Goal: Book appointment/travel/reservation

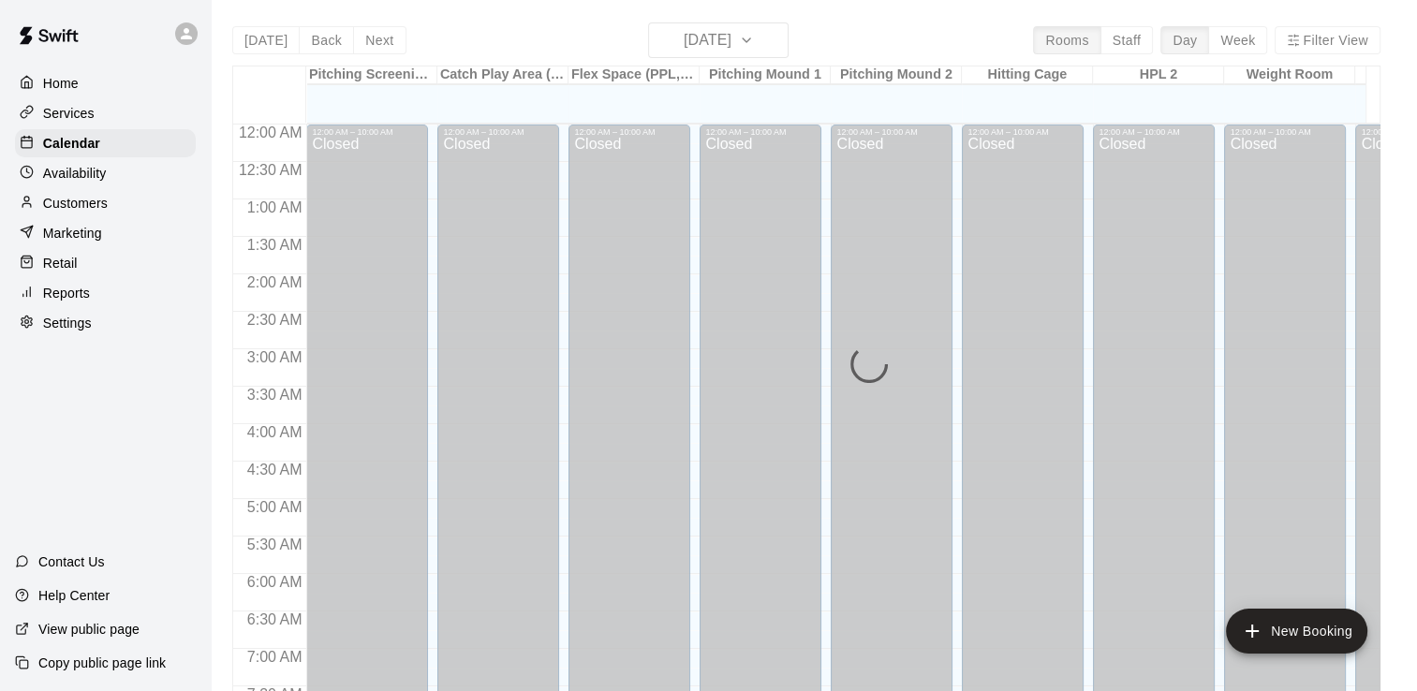
scroll to position [794, 0]
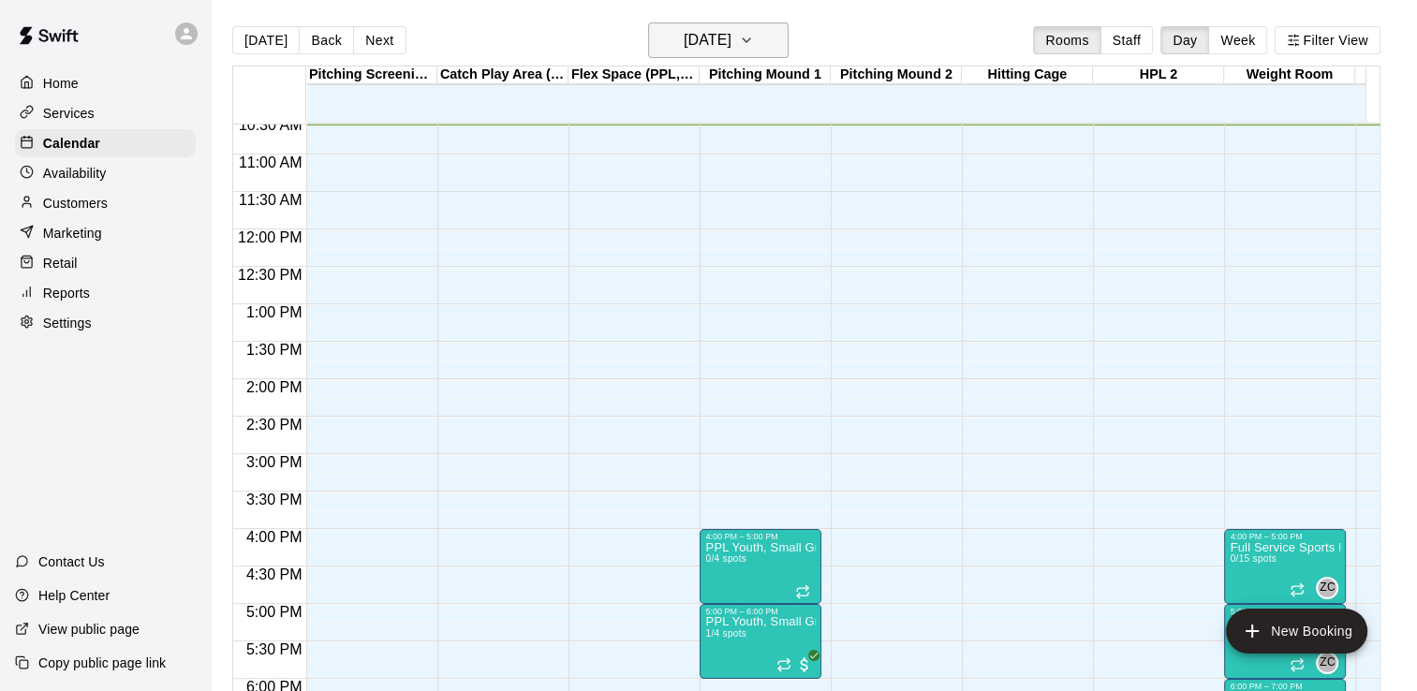
click at [754, 41] on icon "button" at bounding box center [746, 40] width 15 height 22
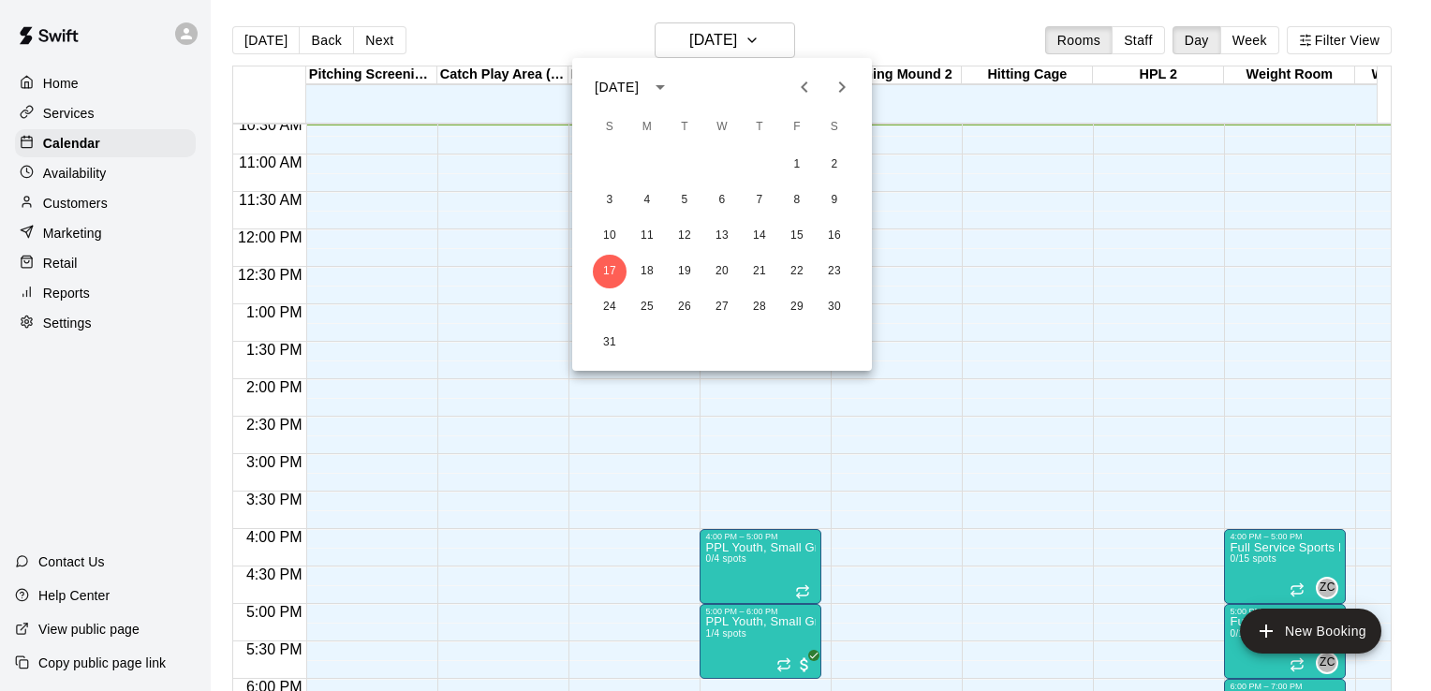
click at [842, 93] on icon "Next month" at bounding box center [842, 87] width 22 height 22
click at [647, 170] on button "1" at bounding box center [647, 165] width 34 height 34
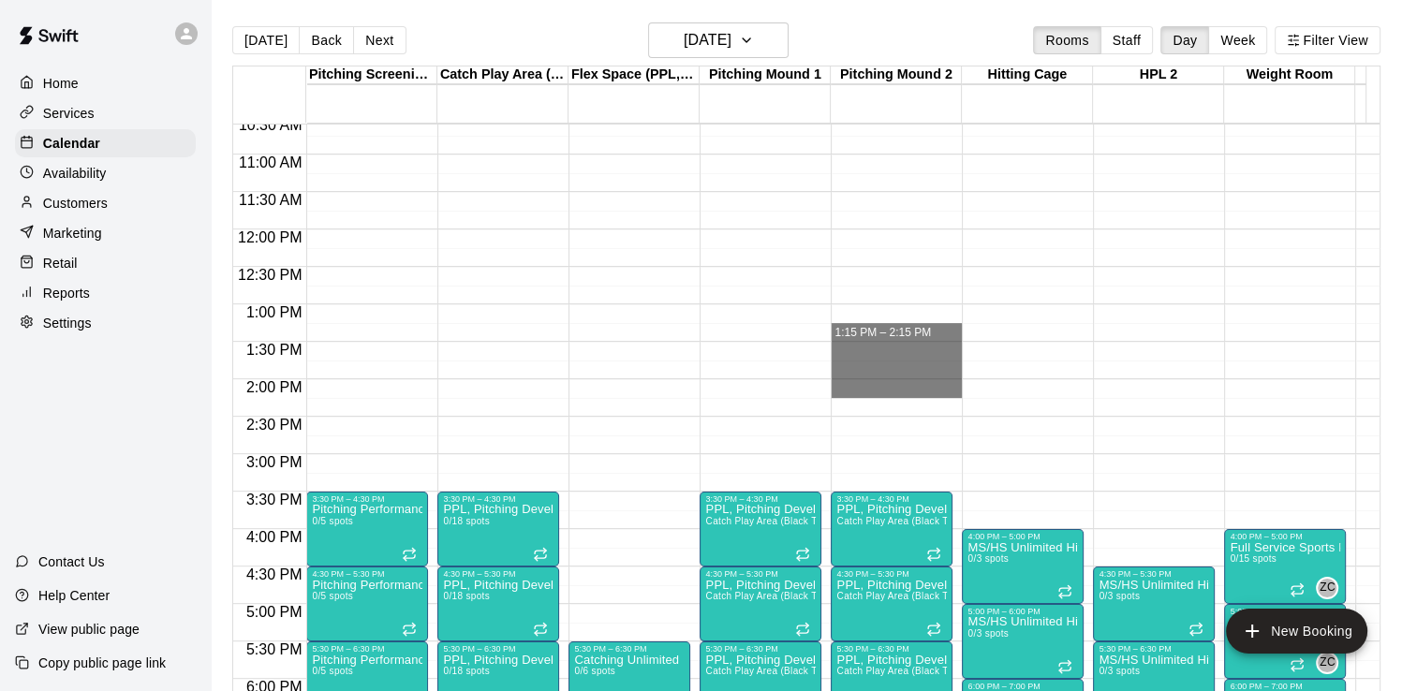
drag, startPoint x: 950, startPoint y: 327, endPoint x: 1018, endPoint y: 394, distance: 95.3
click at [1018, 394] on div "12:00 AM 12:30 AM 1:00 AM 1:30 AM 2:00 AM 2:30 AM 3:00 AM 3:30 AM 4:00 AM 4:30 …" at bounding box center [806, 418] width 1146 height 590
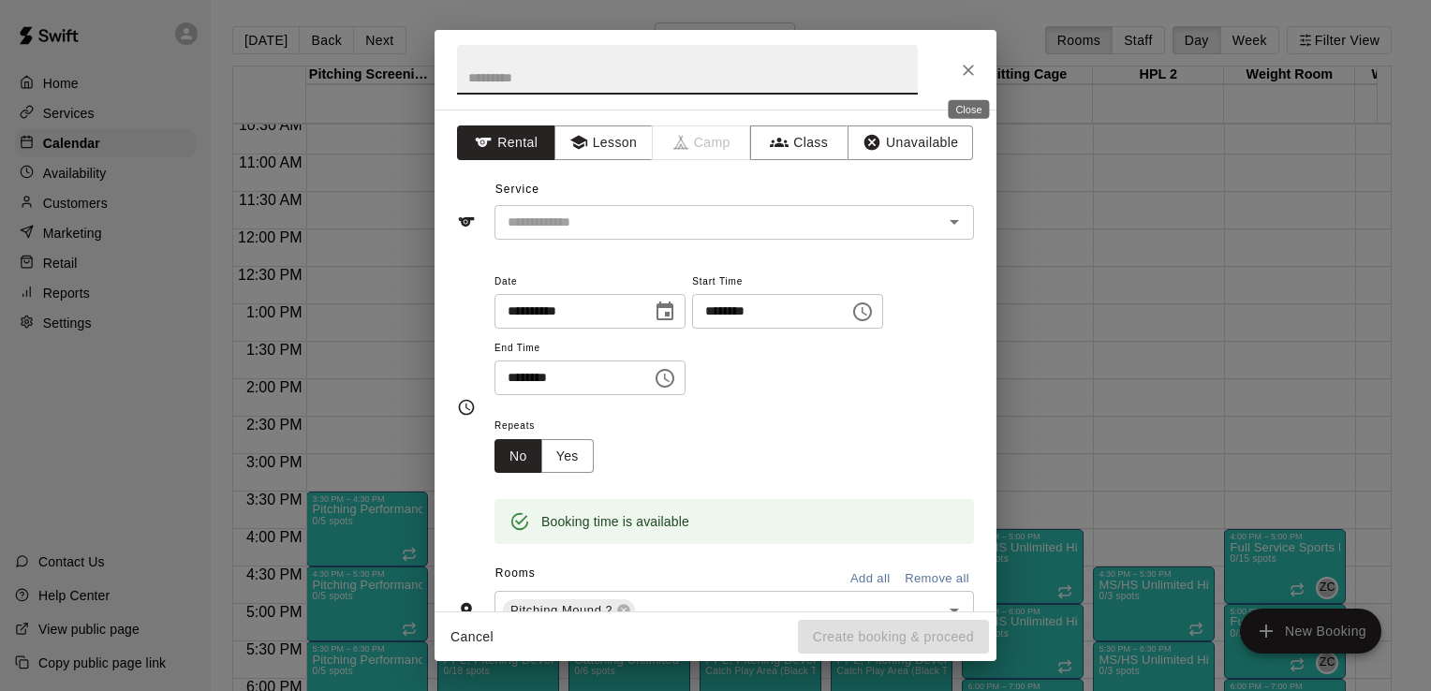
click at [966, 73] on icon "Close" at bounding box center [968, 70] width 19 height 19
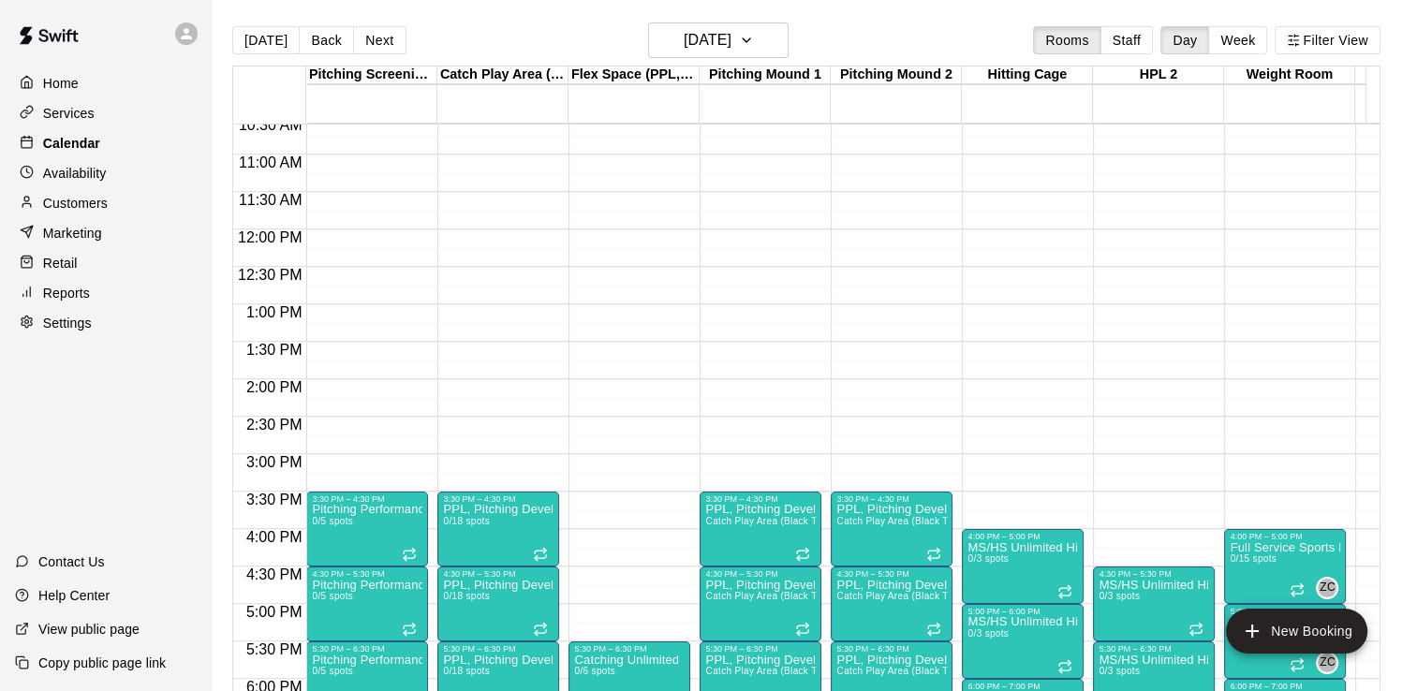
click at [97, 150] on div "Calendar" at bounding box center [105, 143] width 181 height 28
click at [684, 43] on h6 "[DATE]" at bounding box center [708, 40] width 48 height 26
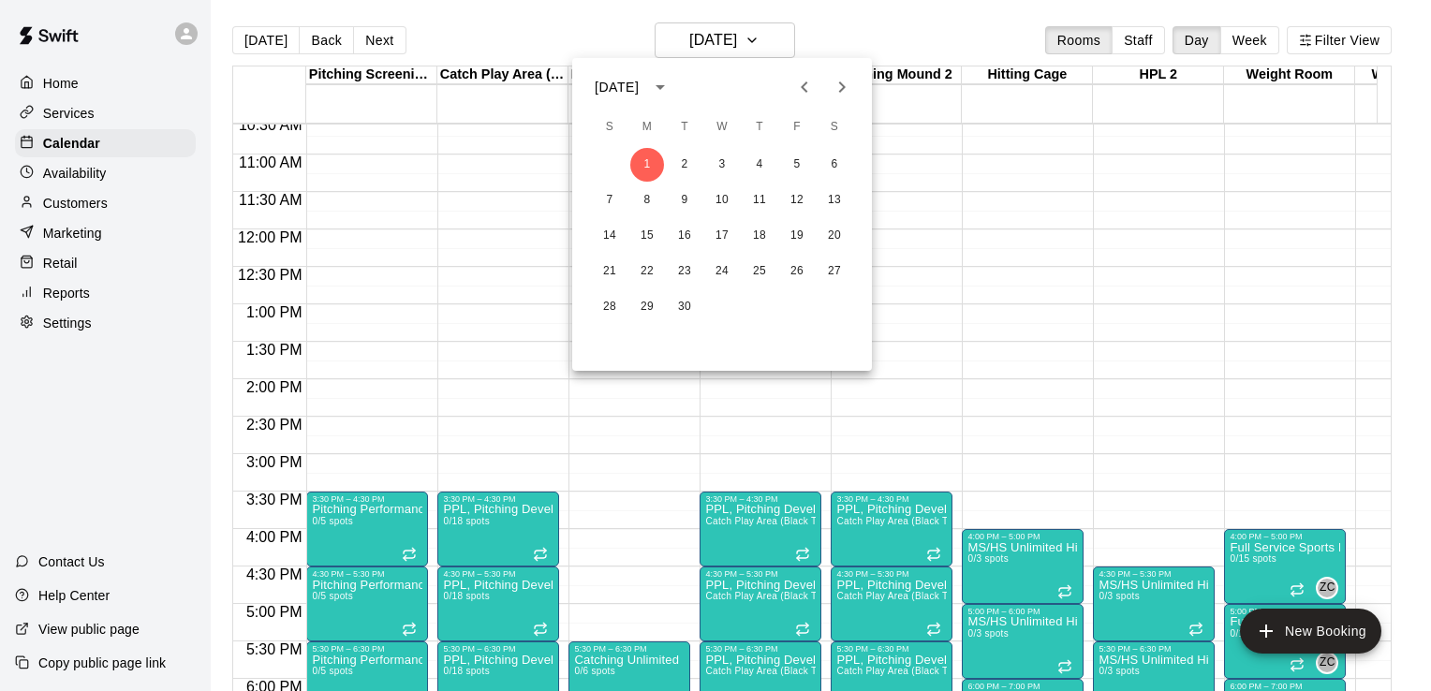
click at [805, 84] on icon "Previous month" at bounding box center [804, 87] width 22 height 22
click at [651, 277] on button "18" at bounding box center [647, 272] width 34 height 34
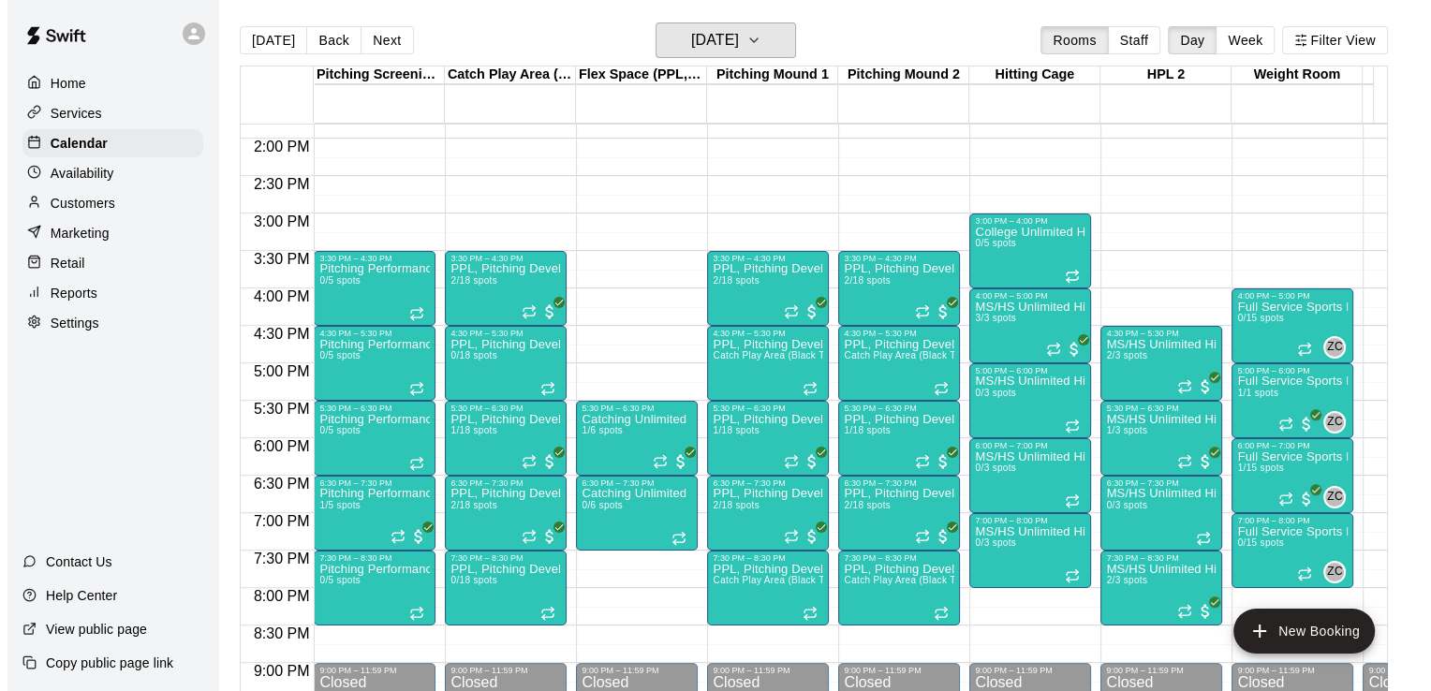
scroll to position [1045, 0]
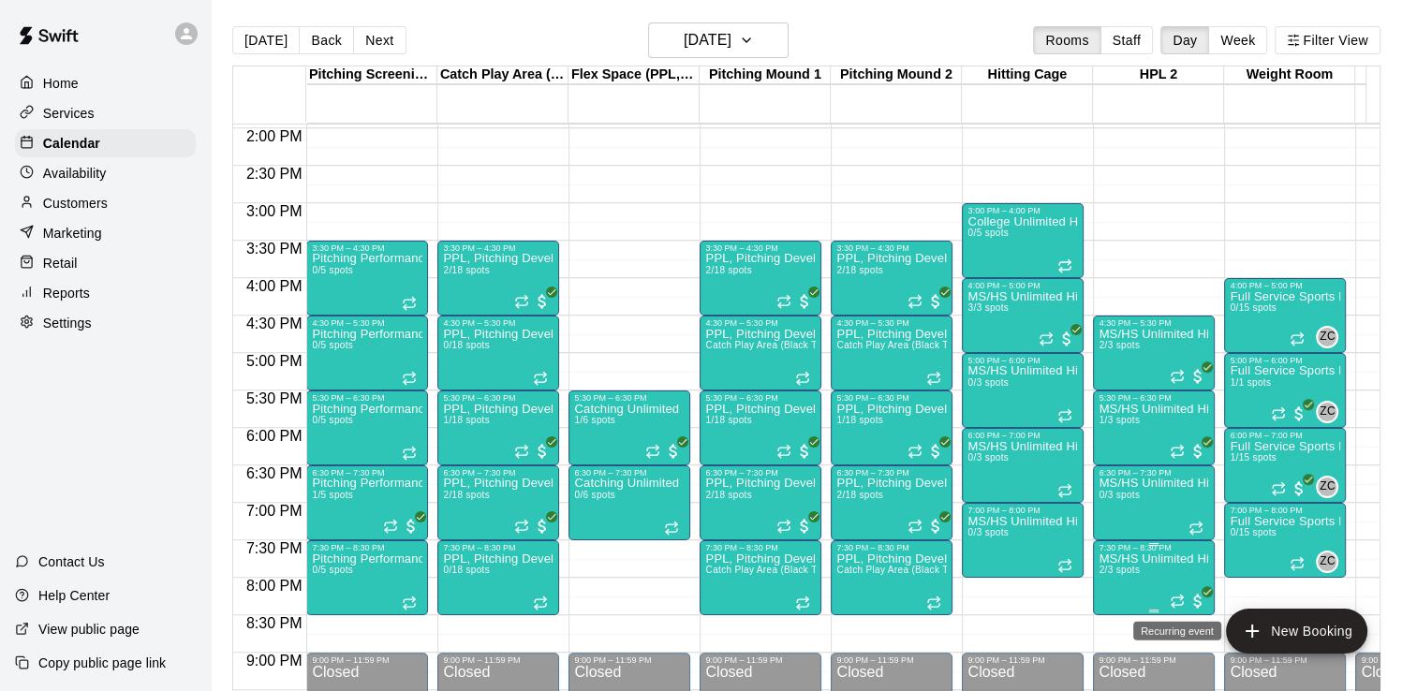
click at [1176, 605] on icon "Recurring event" at bounding box center [1177, 601] width 15 height 15
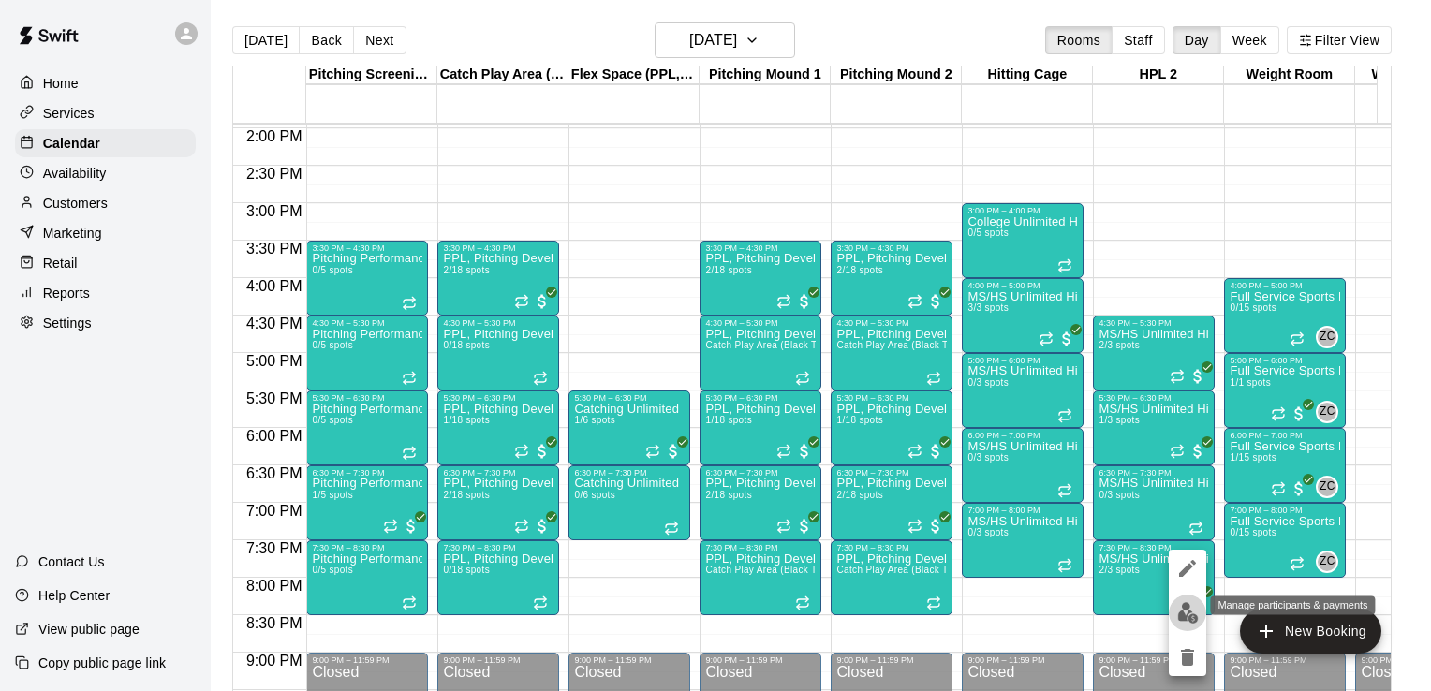
click at [1184, 617] on img "edit" at bounding box center [1188, 613] width 22 height 22
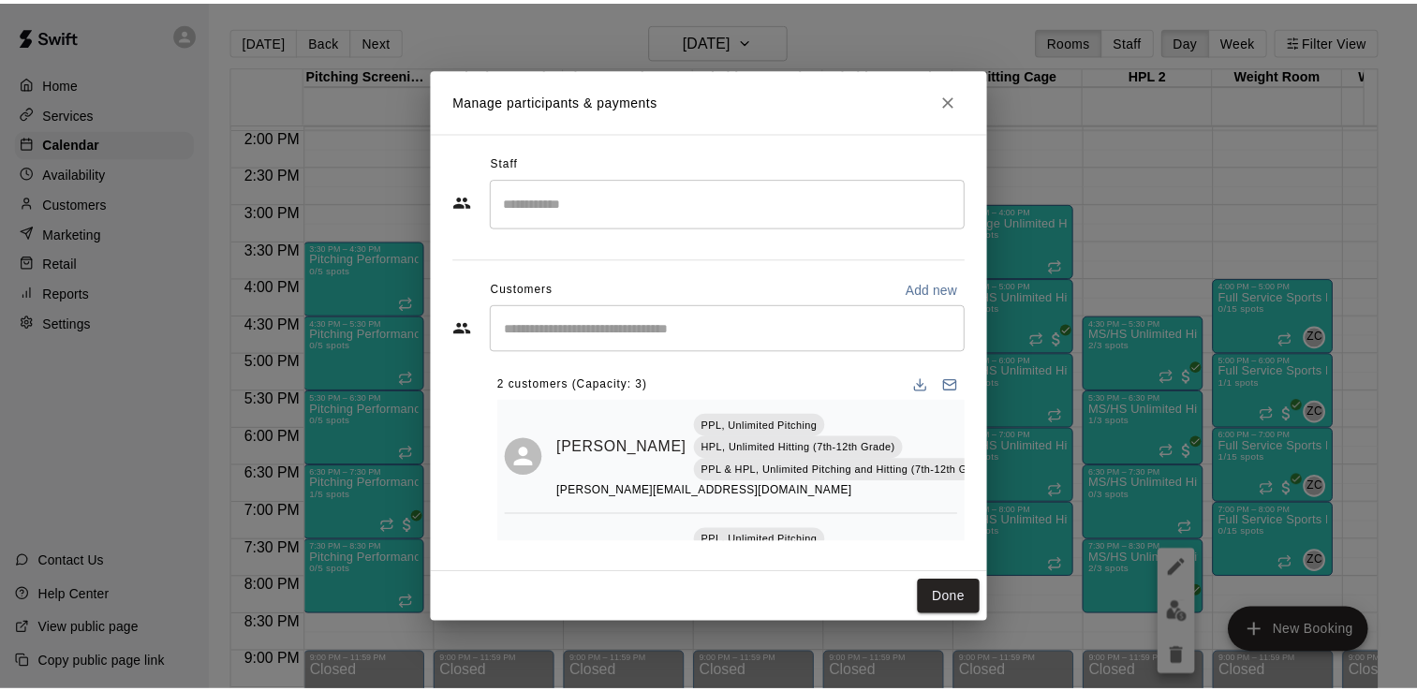
scroll to position [109, 0]
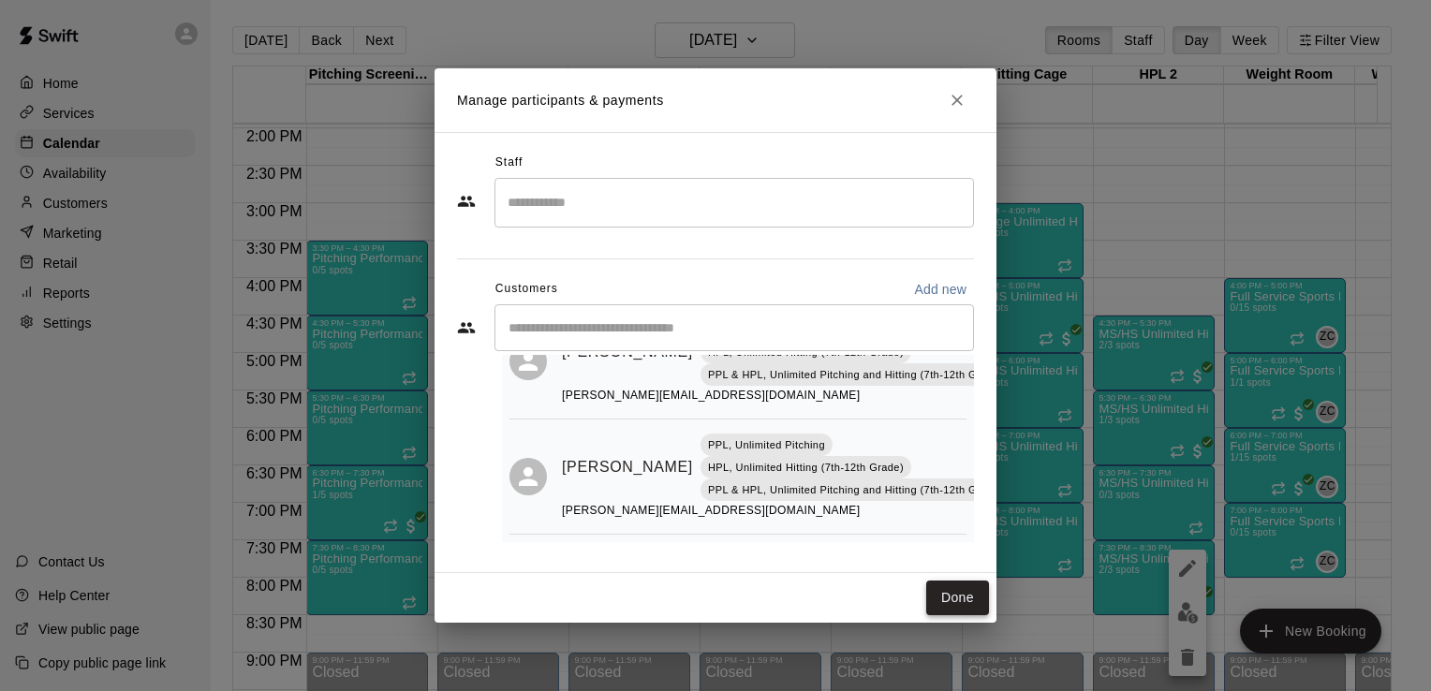
click at [966, 590] on button "Done" at bounding box center [957, 598] width 63 height 35
